Goal: Check status

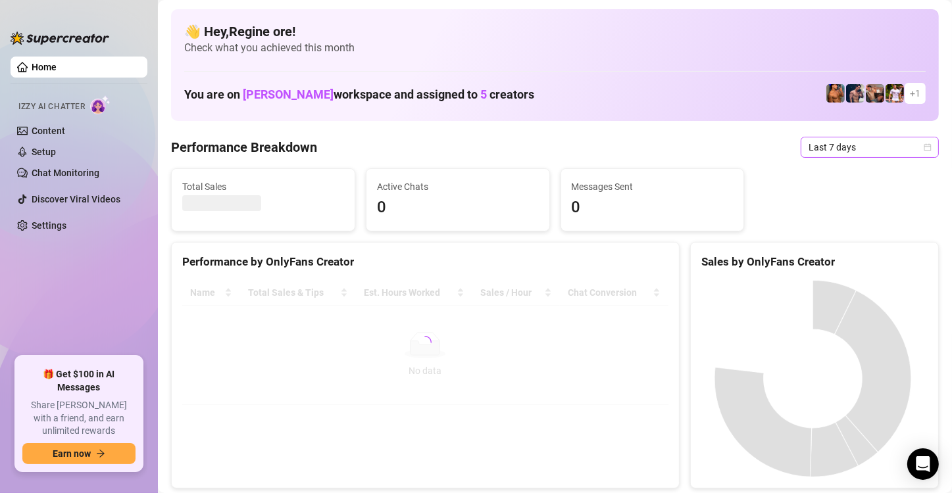
click at [849, 152] on span "Last 7 days" at bounding box center [870, 147] width 122 height 20
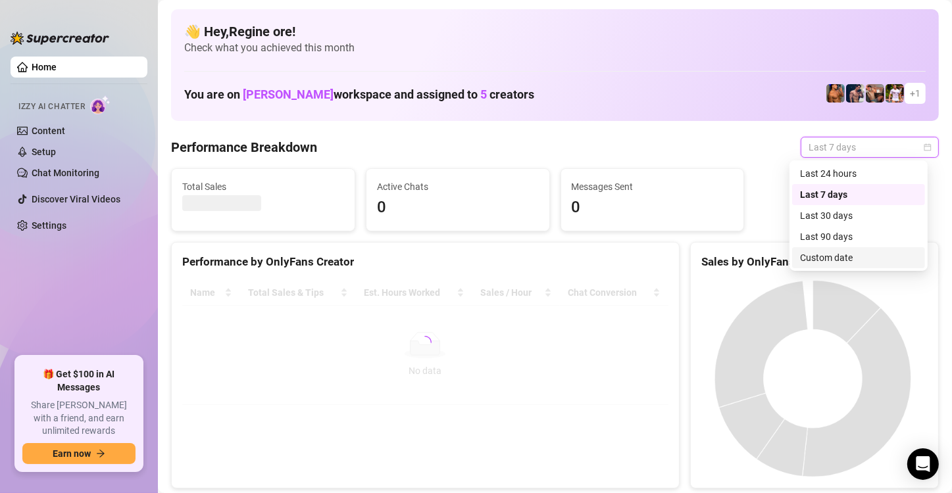
click at [815, 258] on div "Custom date" at bounding box center [858, 258] width 117 height 14
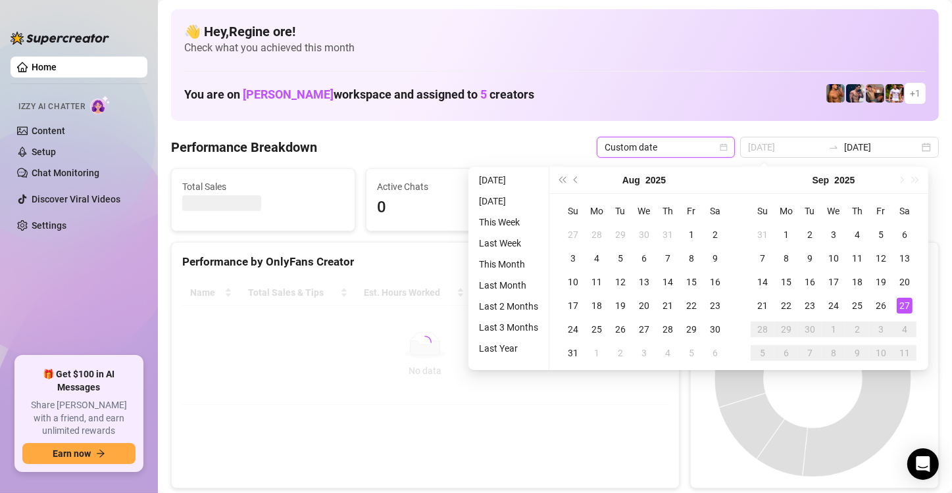
type input "[DATE]"
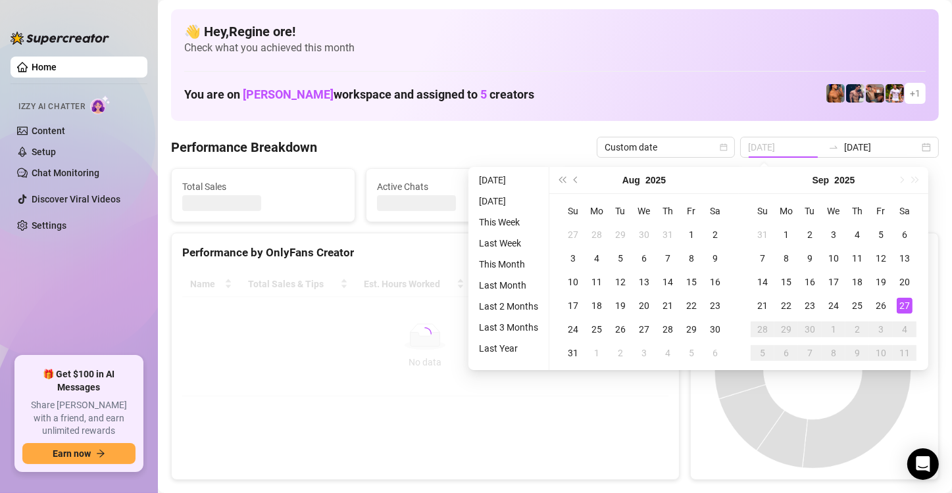
click at [901, 302] on div "27" at bounding box center [905, 306] width 16 height 16
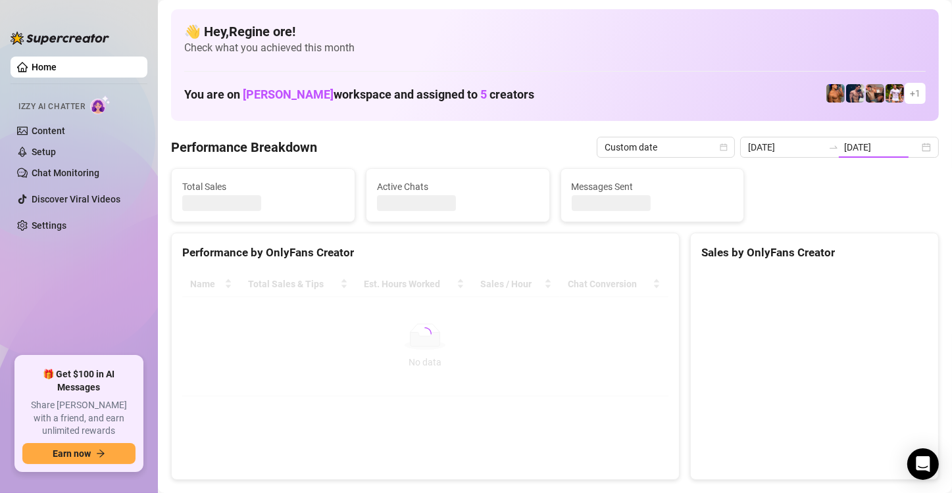
type input "[DATE]"
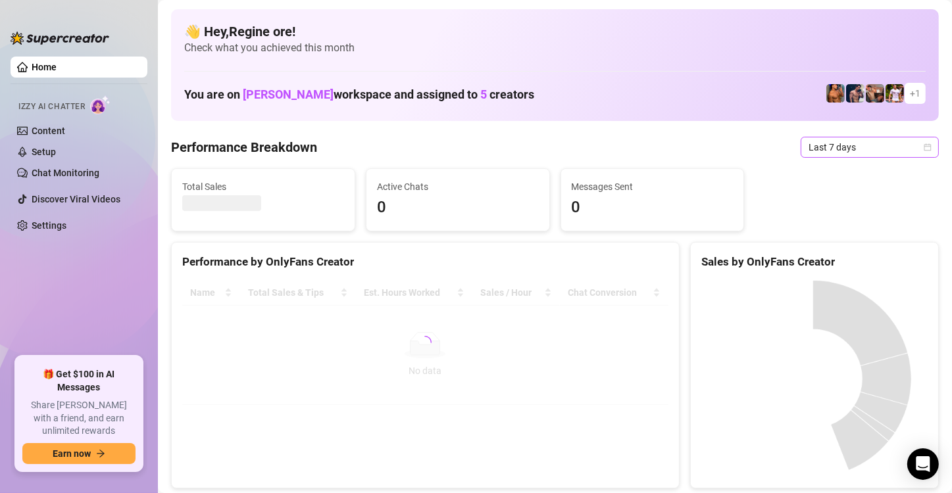
click at [885, 146] on span "Last 7 days" at bounding box center [870, 147] width 122 height 20
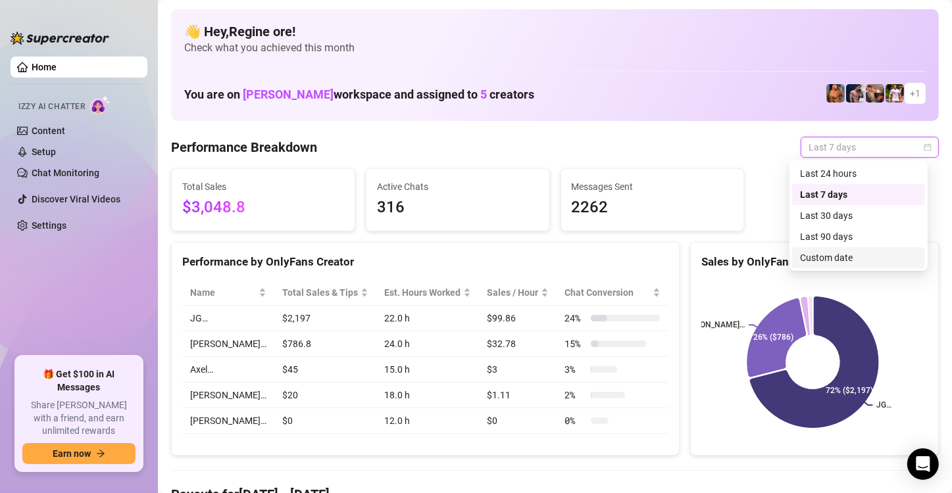
click at [826, 255] on div "Custom date" at bounding box center [858, 258] width 117 height 14
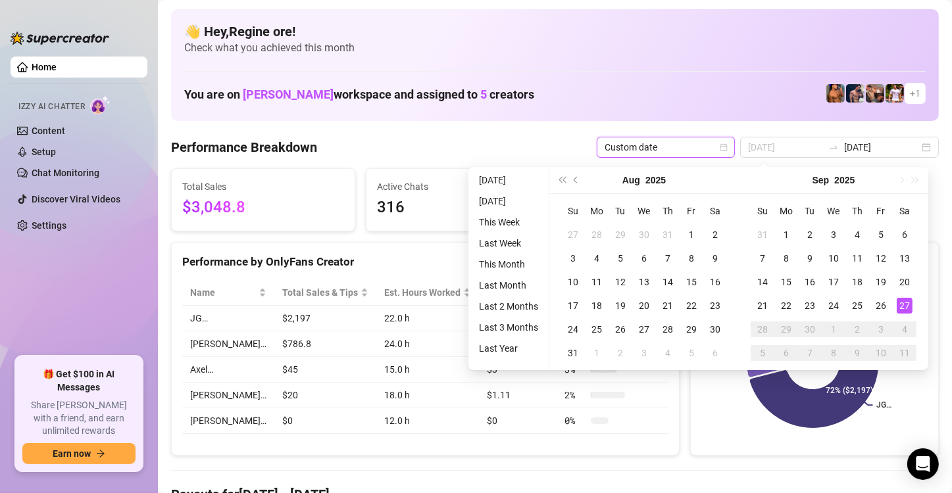
type input "[DATE]"
click at [907, 305] on div "27" at bounding box center [905, 306] width 16 height 16
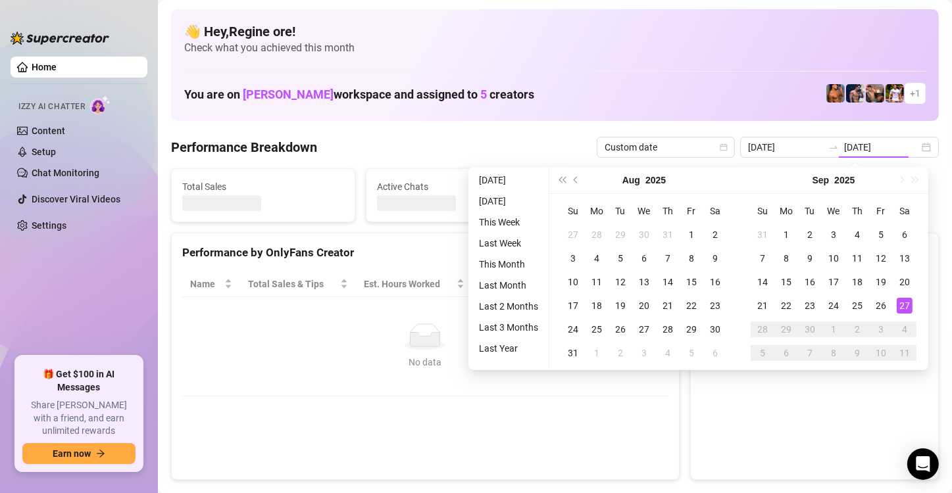
type input "[DATE]"
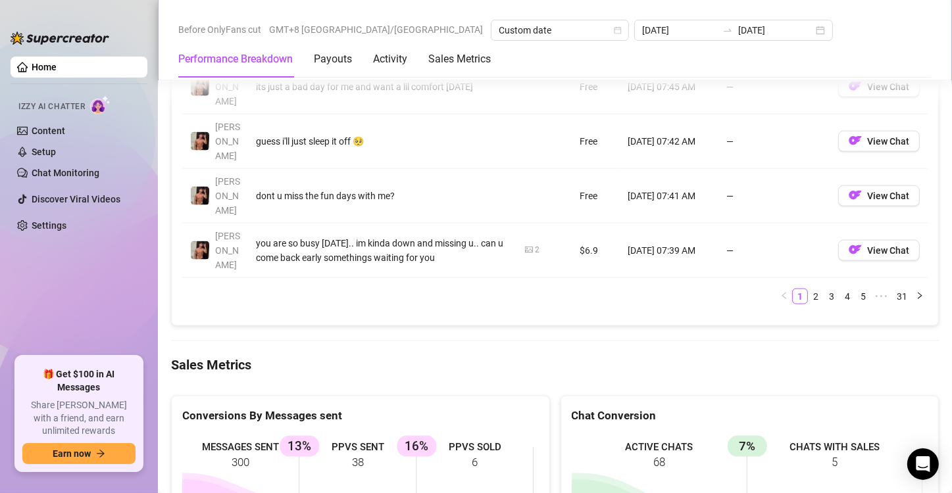
scroll to position [1655, 0]
